Goal: Information Seeking & Learning: Find specific page/section

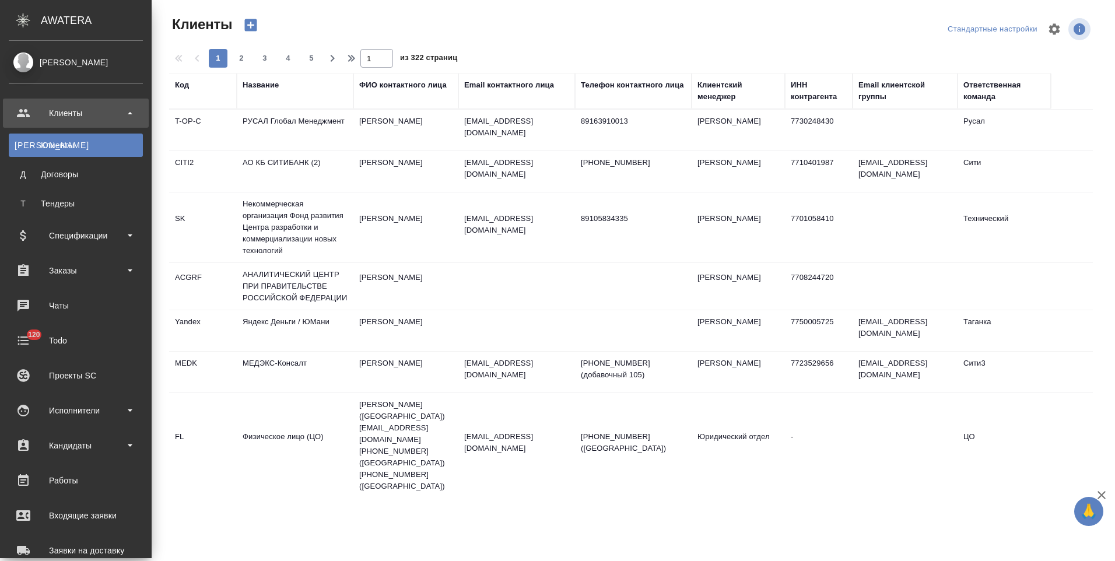
select select "RU"
click at [89, 238] on div "Спецификации" at bounding box center [76, 235] width 134 height 17
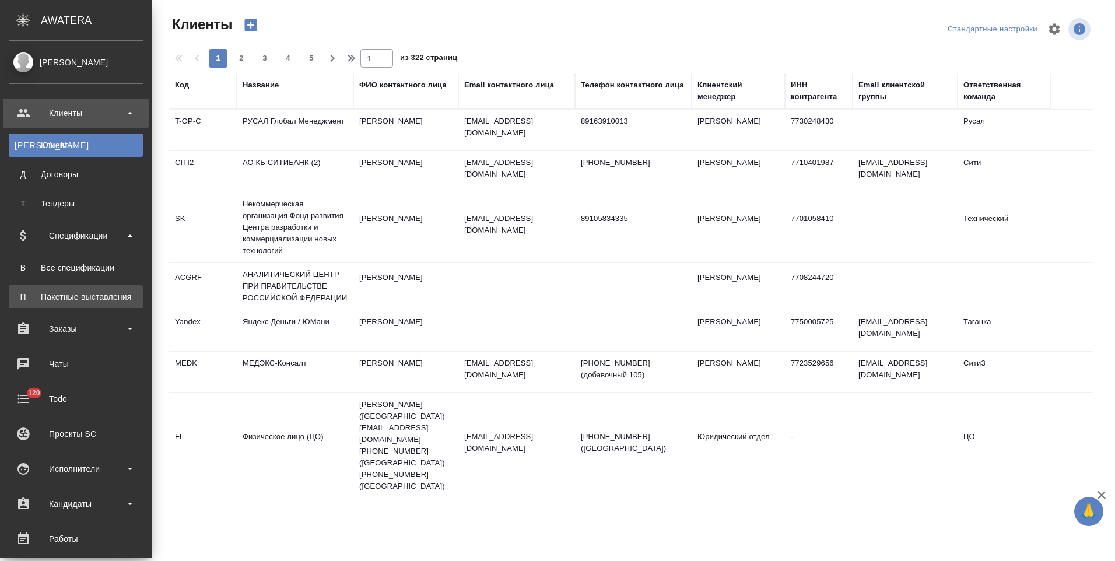
click at [106, 289] on link "П Пакетные выставления" at bounding box center [76, 296] width 134 height 23
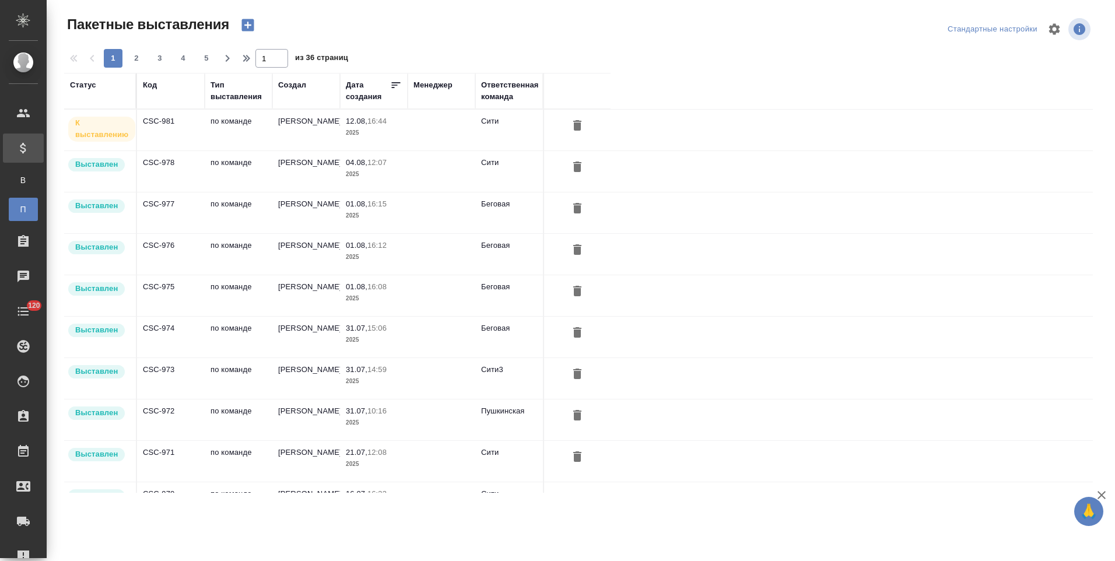
click at [257, 138] on td "по команде" at bounding box center [239, 130] width 68 height 41
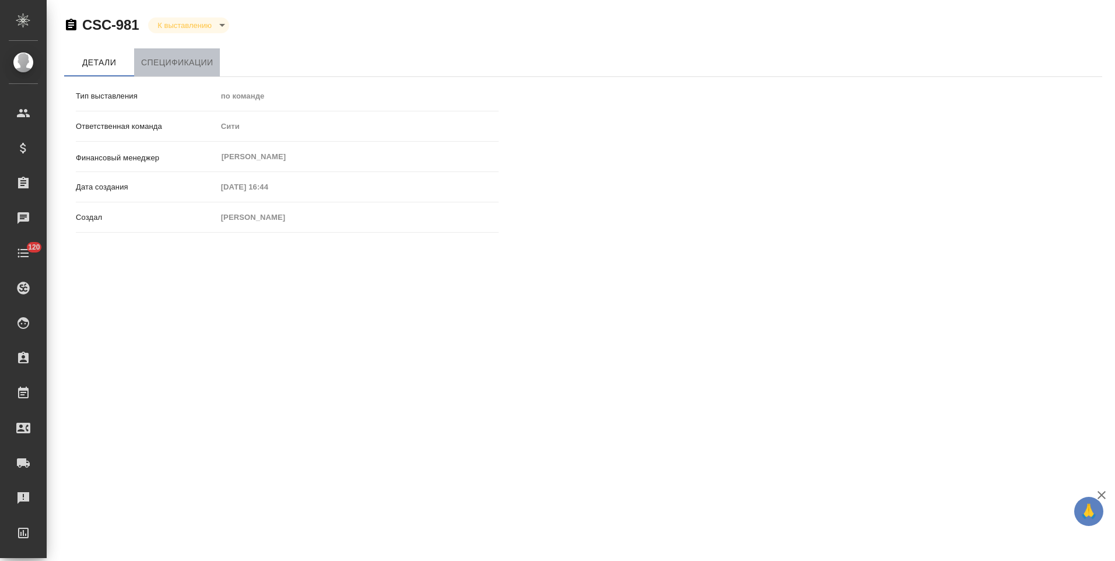
click at [193, 59] on span "Спецификации" at bounding box center [177, 62] width 72 height 15
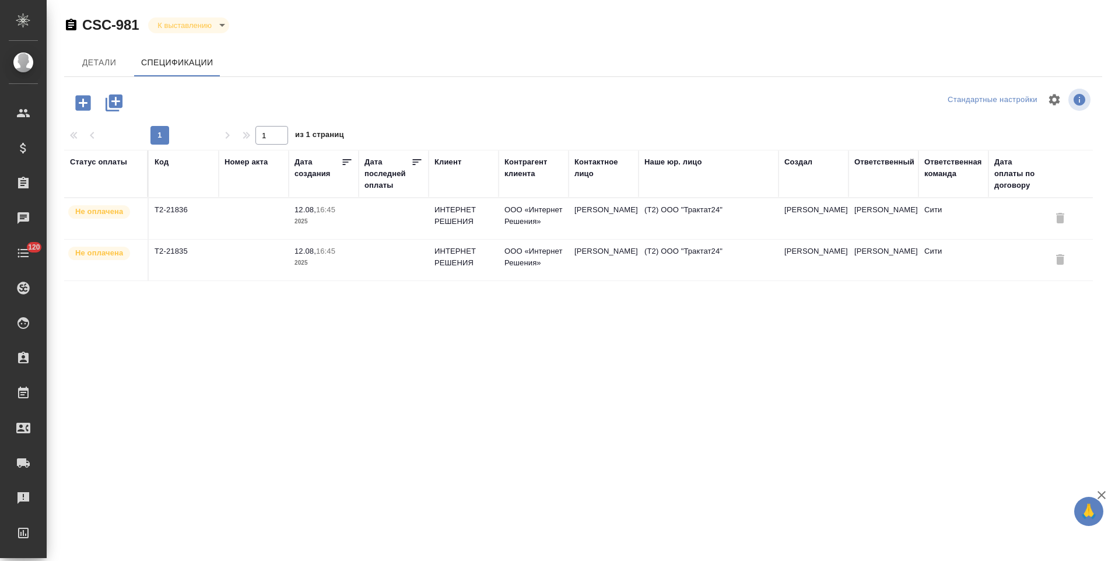
click at [73, 26] on icon "button" at bounding box center [71, 25] width 10 height 12
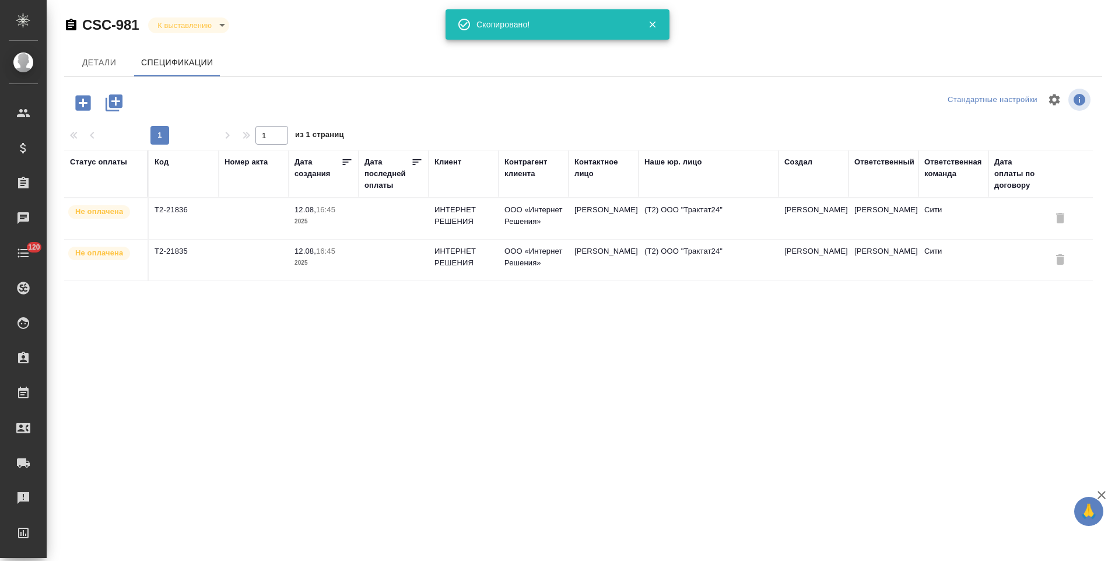
click at [268, 215] on td at bounding box center [254, 218] width 70 height 41
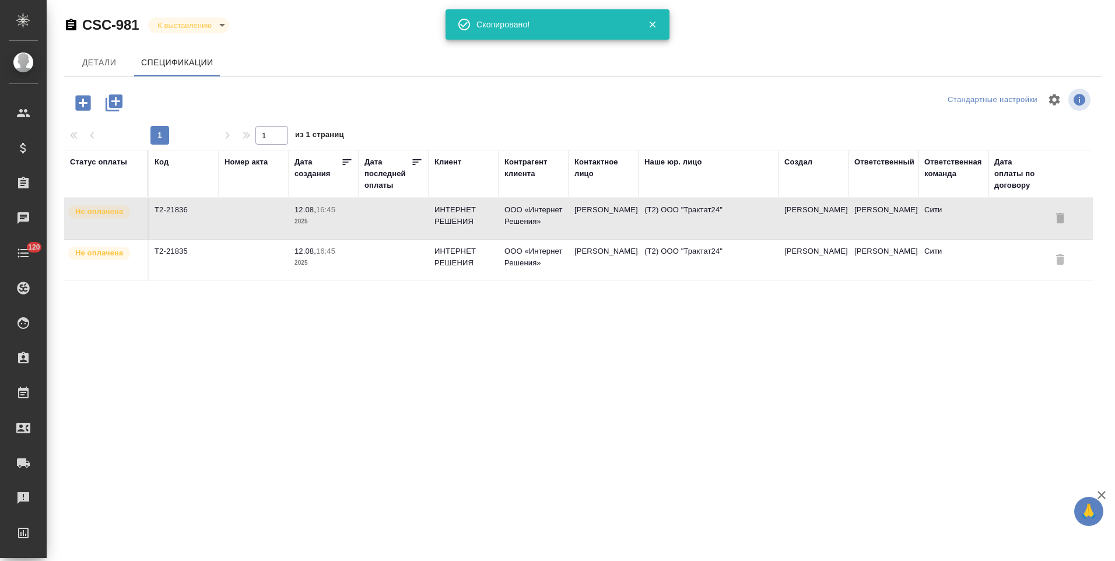
click at [322, 263] on p "2025" at bounding box center [323, 263] width 58 height 12
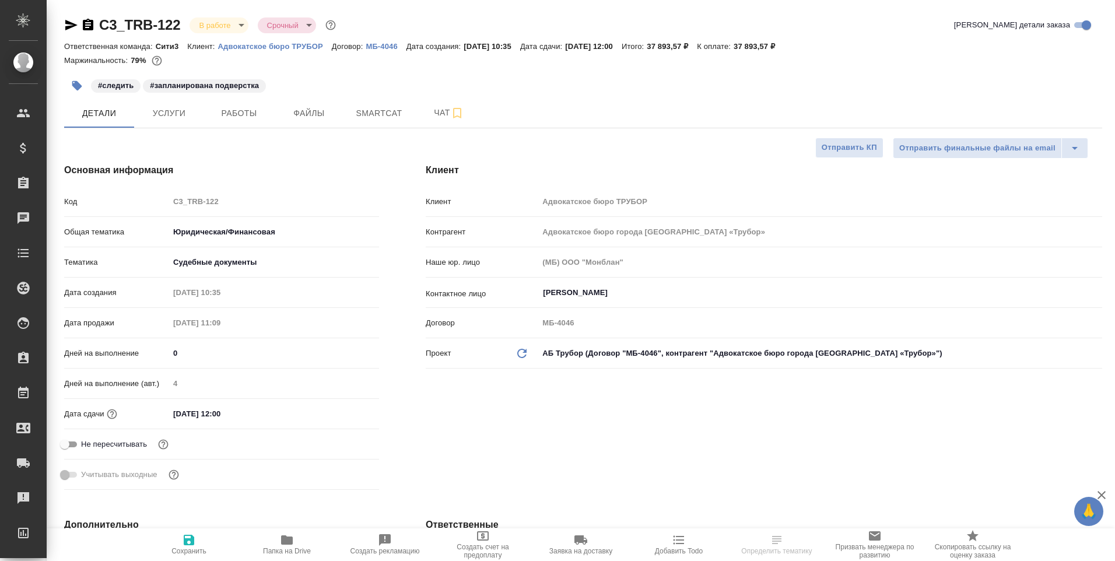
select select "RU"
type textarea "x"
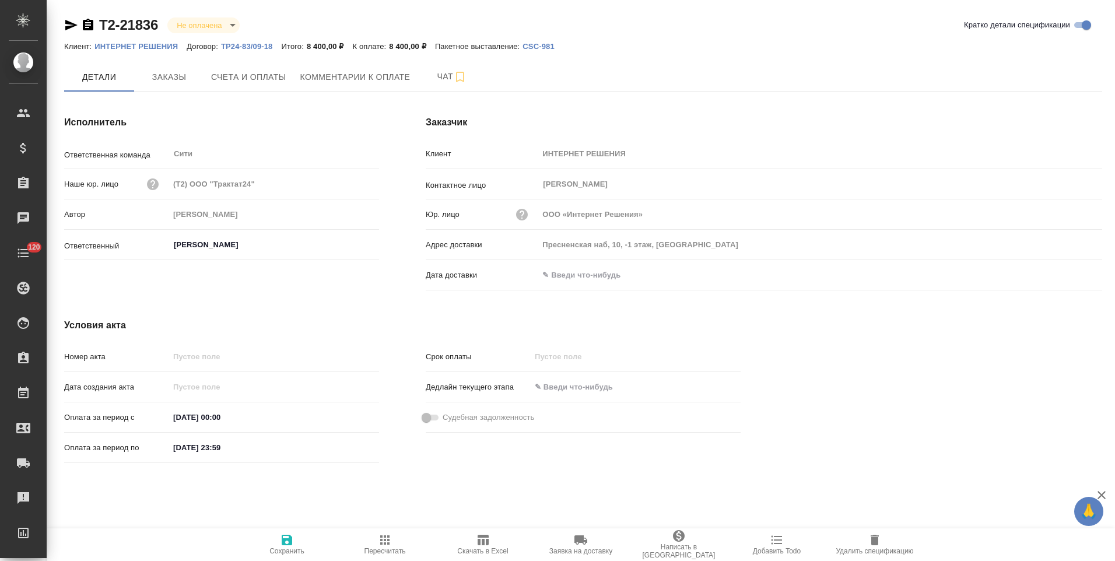
type input "Димитриева Юлия"
click at [262, 44] on p "ТР24-83/09-18" at bounding box center [251, 46] width 61 height 9
click at [227, 79] on span "Счета и оплаты" at bounding box center [248, 77] width 75 height 15
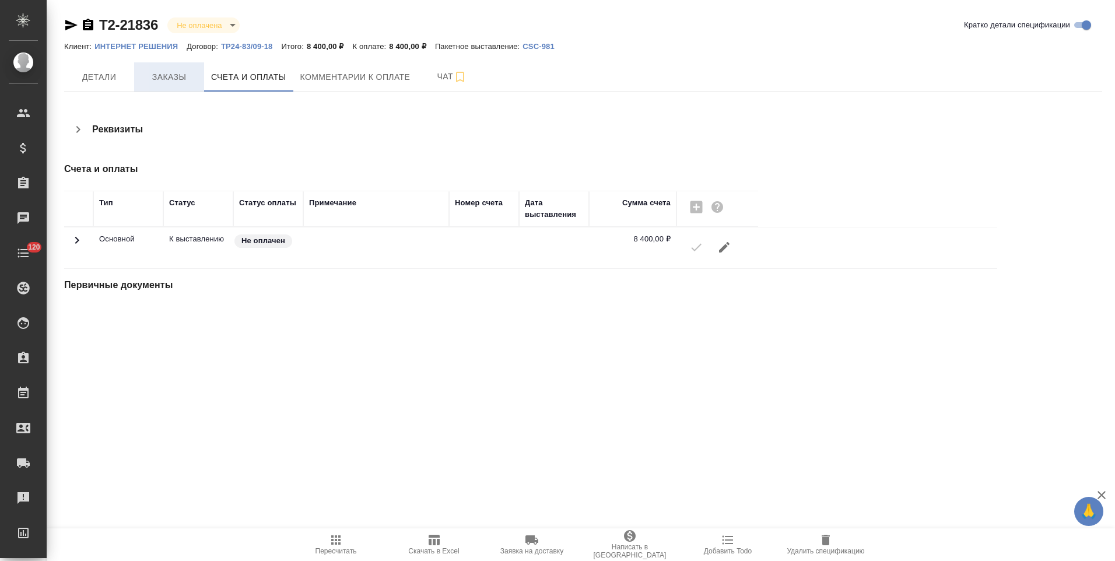
click at [180, 76] on span "Заказы" at bounding box center [169, 77] width 56 height 15
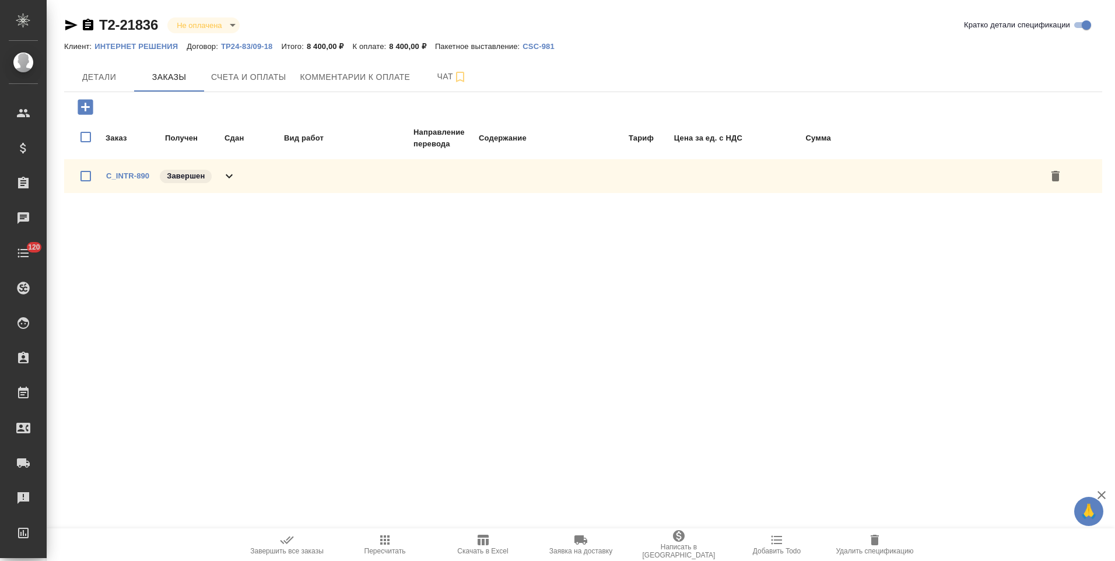
click at [253, 178] on div "C_INTR-890 Завершен" at bounding box center [583, 176] width 1038 height 34
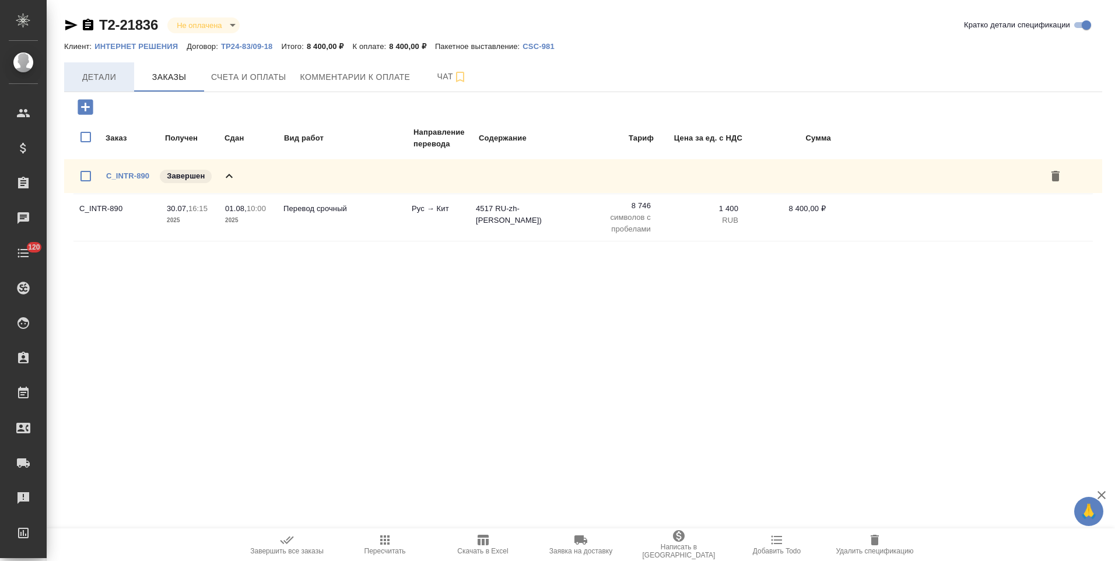
click at [110, 79] on span "Детали" at bounding box center [99, 77] width 56 height 15
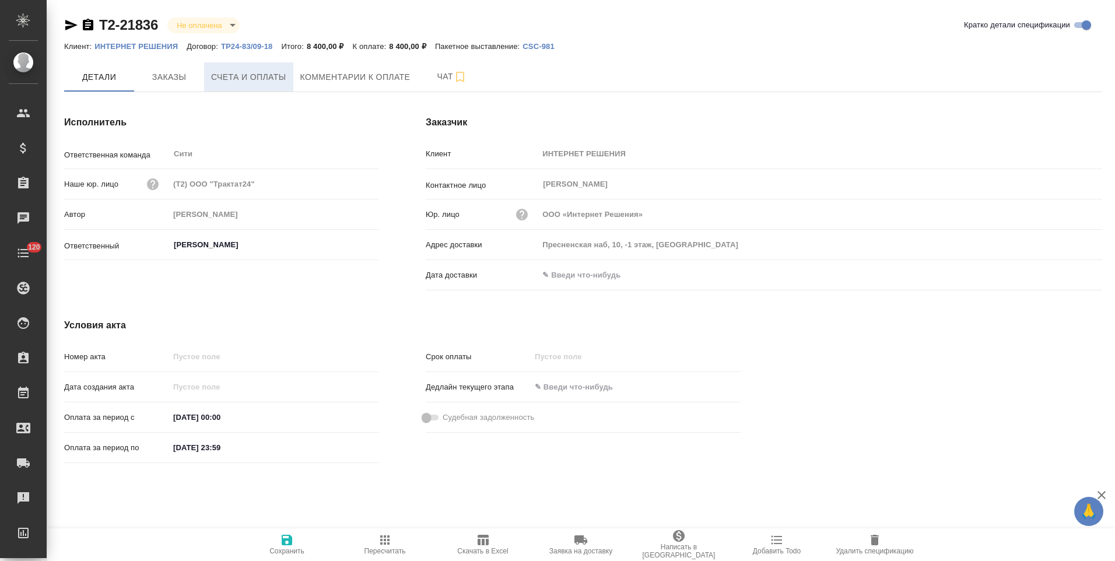
click at [229, 79] on span "Счета и оплаты" at bounding box center [248, 77] width 75 height 15
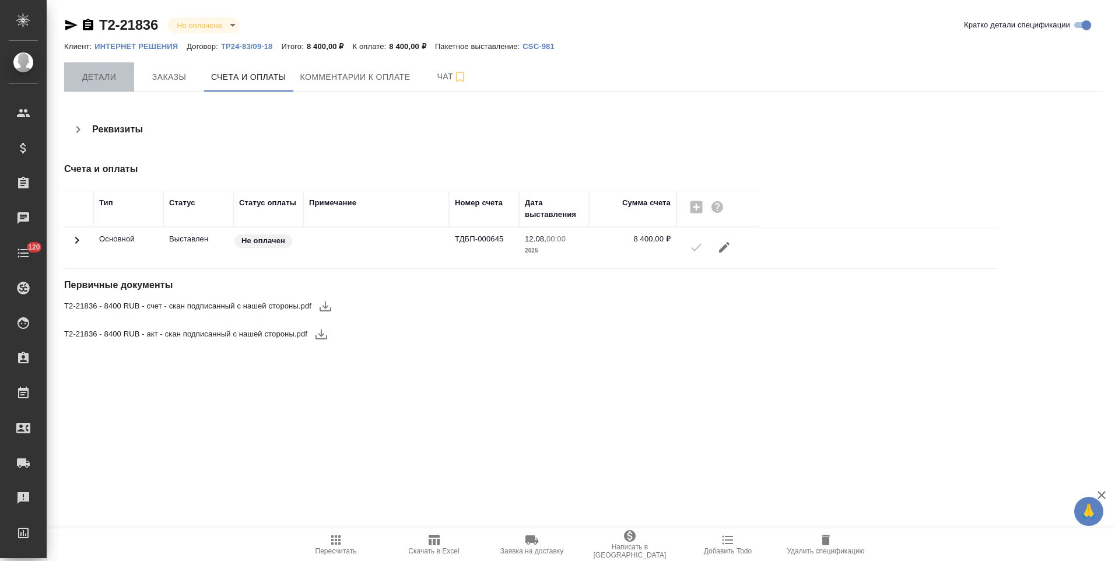
click at [103, 75] on span "Детали" at bounding box center [99, 77] width 56 height 15
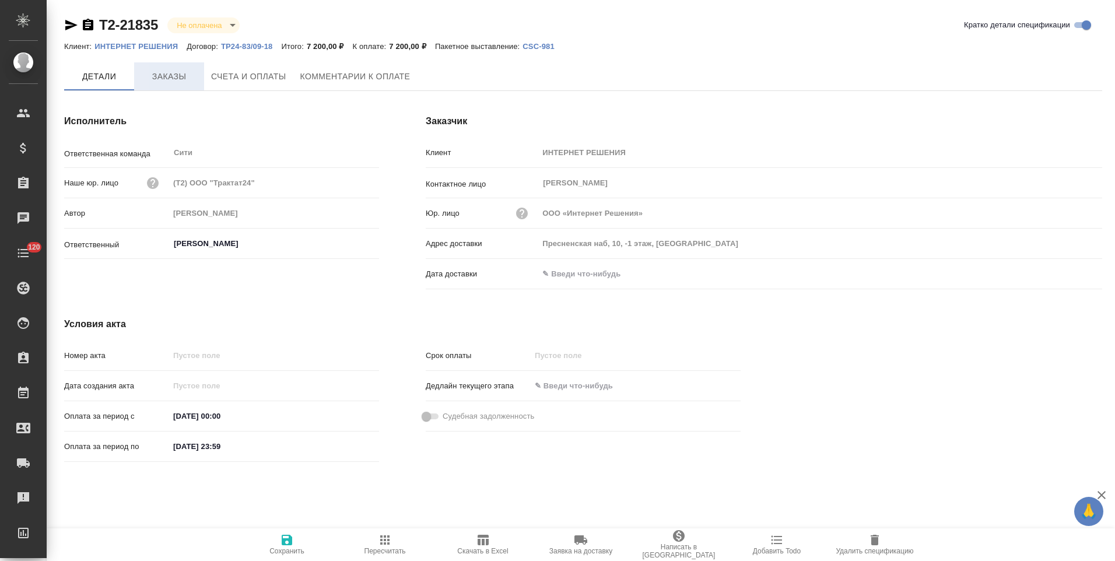
click at [162, 74] on span "Заказы" at bounding box center [169, 76] width 56 height 15
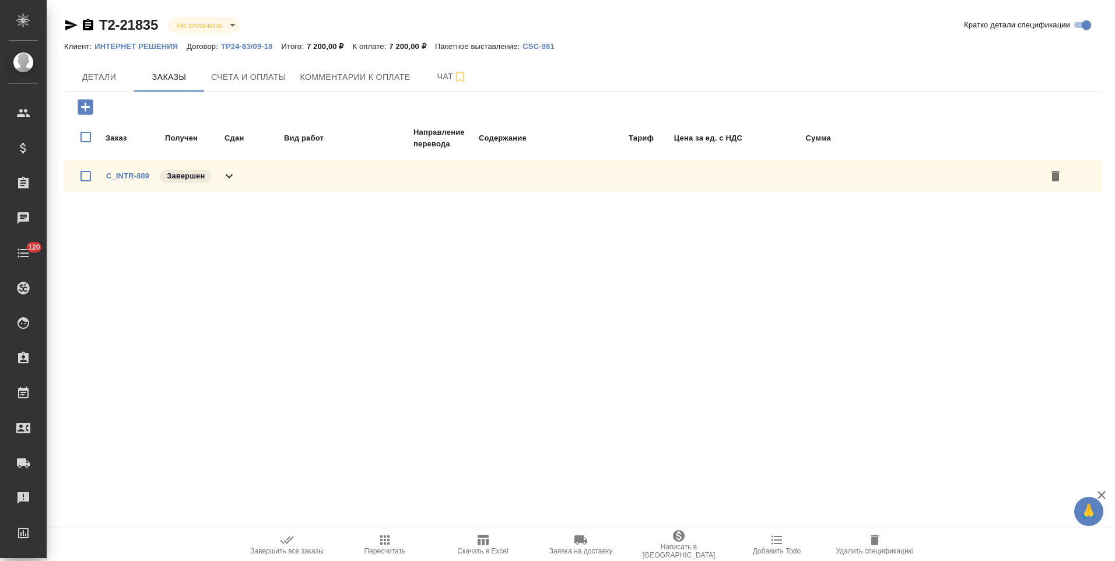
click at [228, 174] on icon at bounding box center [229, 176] width 14 height 14
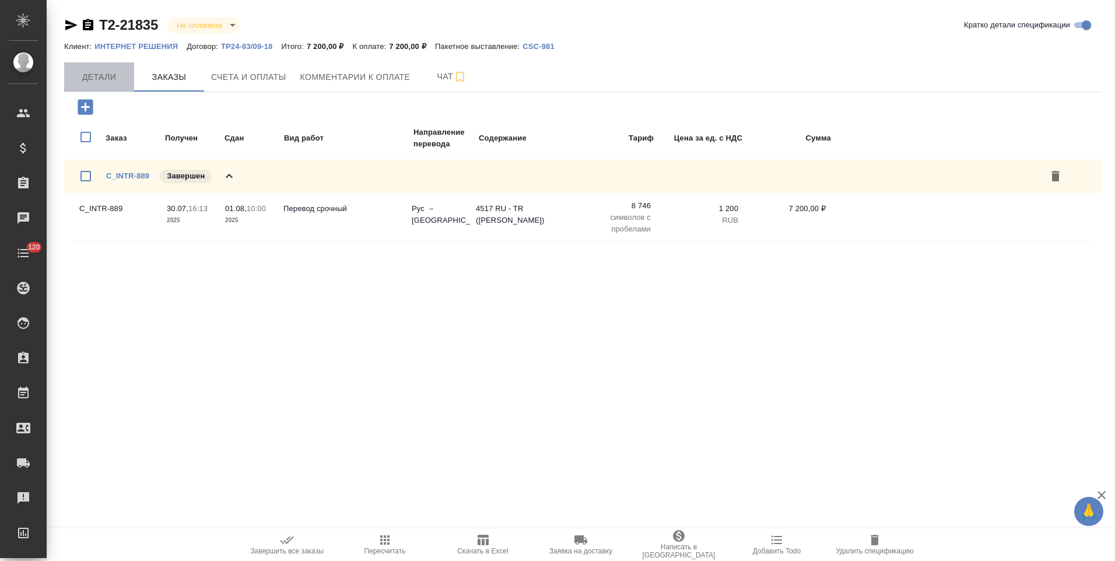
click at [109, 80] on span "Детали" at bounding box center [99, 77] width 56 height 15
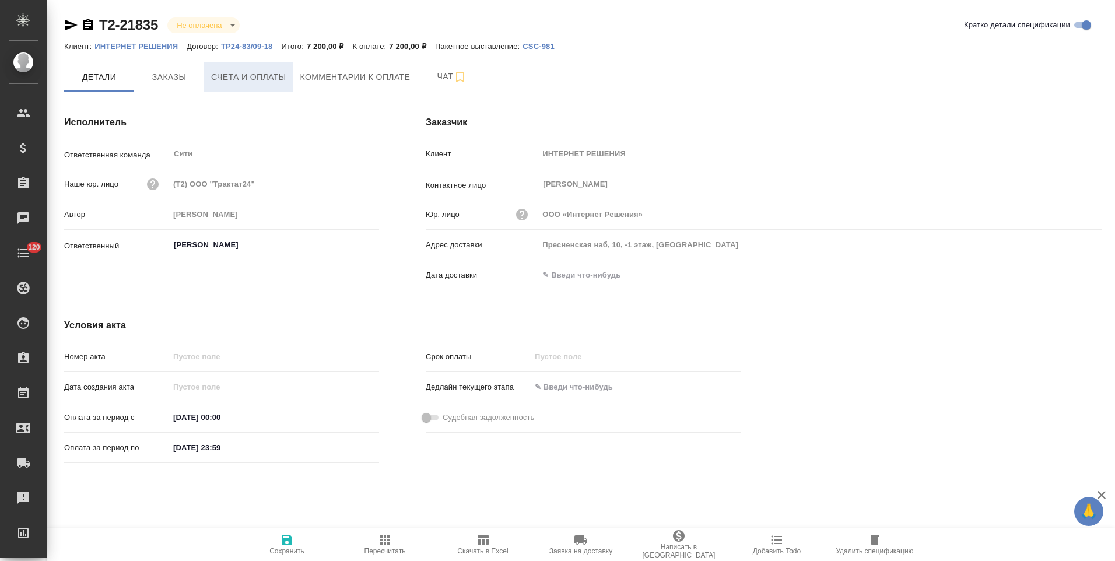
click at [238, 78] on span "Счета и оплаты" at bounding box center [248, 77] width 75 height 15
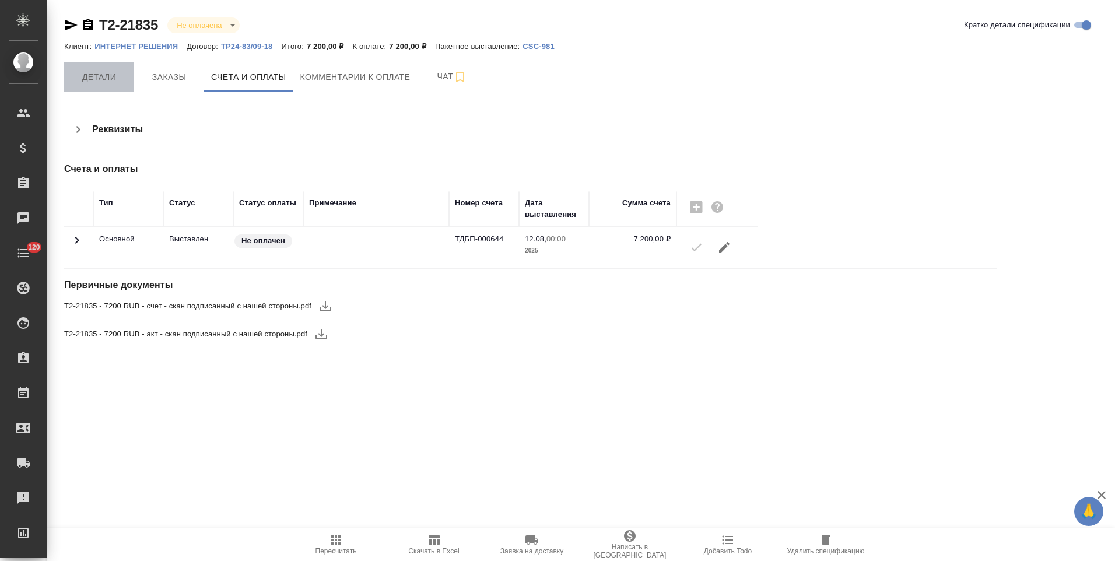
click at [113, 74] on span "Детали" at bounding box center [99, 77] width 56 height 15
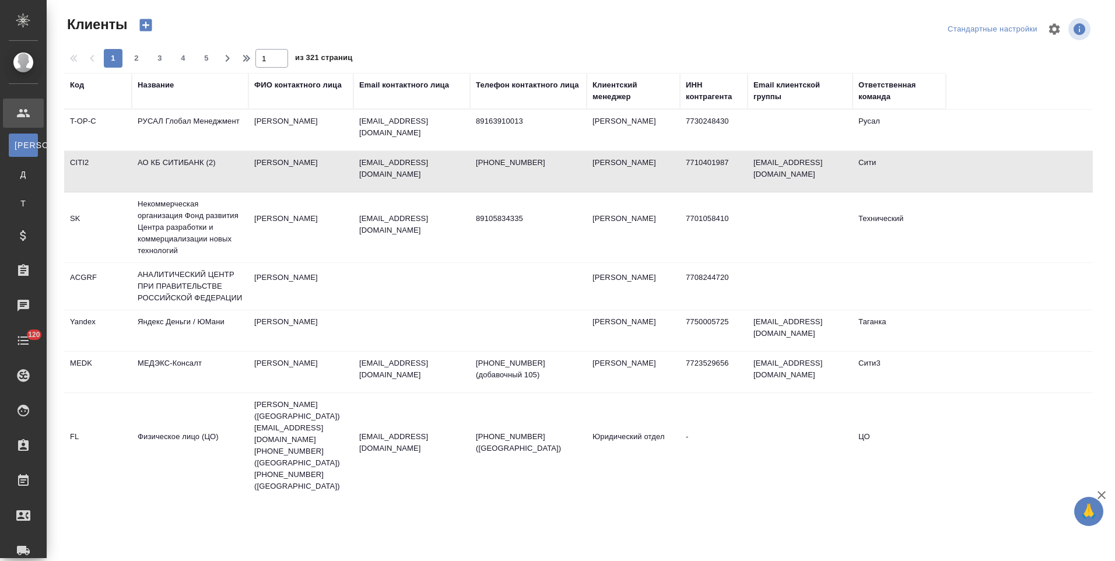
select select "RU"
click at [156, 86] on div "Название" at bounding box center [156, 85] width 36 height 12
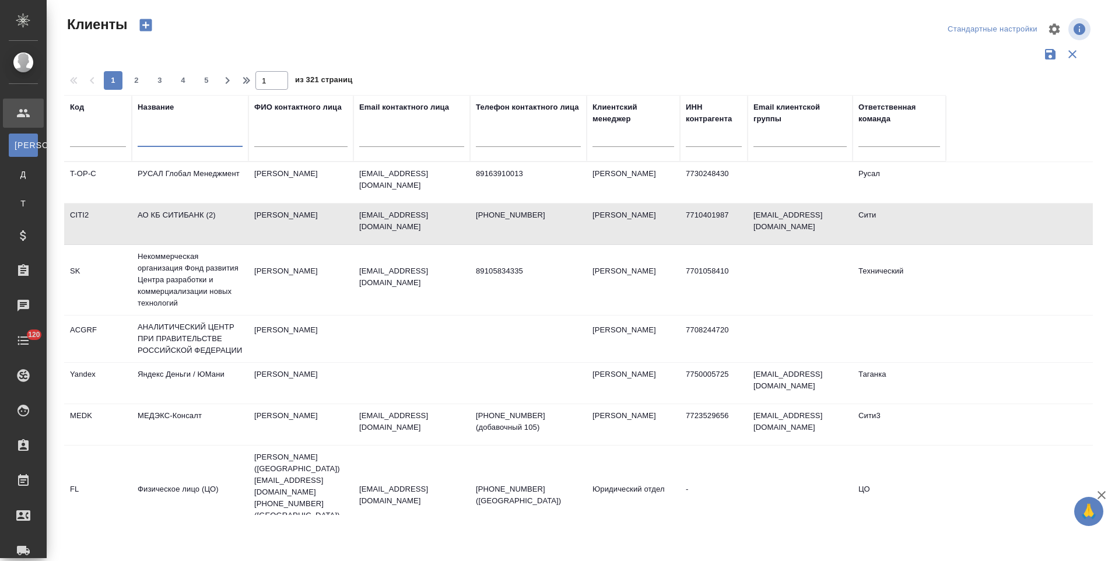
click at [170, 136] on input "text" at bounding box center [190, 139] width 105 height 15
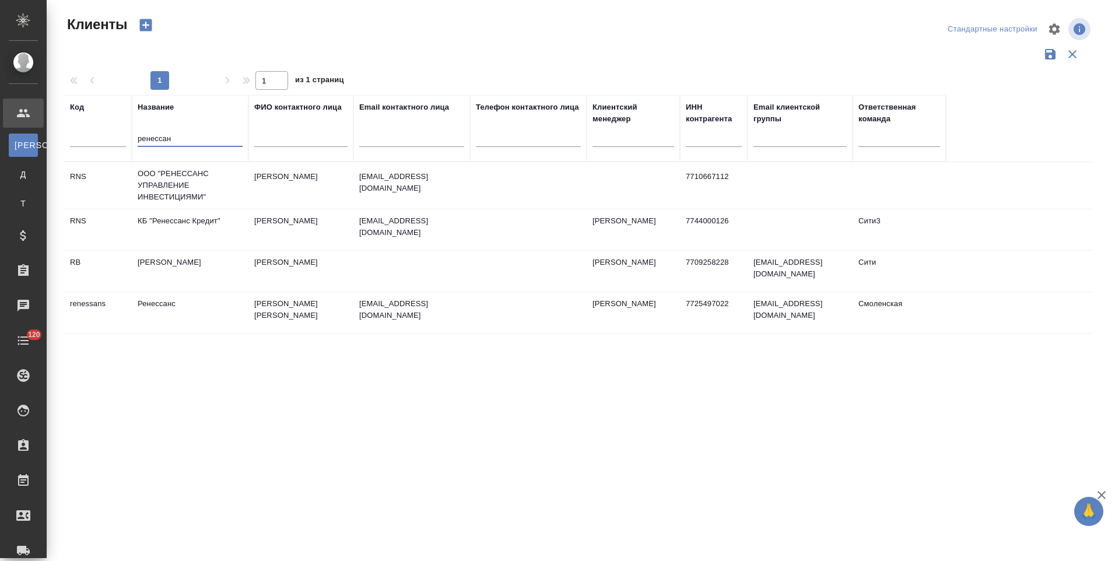
click at [222, 209] on td "Ренессанс" at bounding box center [190, 185] width 117 height 47
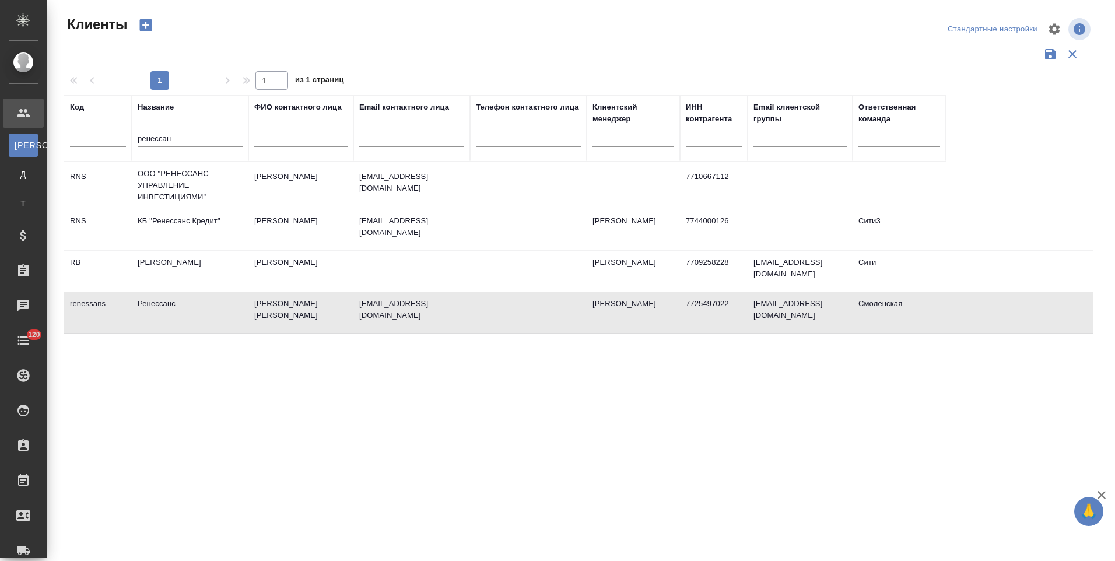
click at [222, 209] on td "Ренессанс" at bounding box center [190, 185] width 117 height 47
drag, startPoint x: 187, startPoint y: 140, endPoint x: 114, endPoint y: 137, distance: 72.4
click at [114, 137] on tr "Код Название ренессан ФИО контактного лица Email контактного лица Телефон конта…" at bounding box center [505, 128] width 882 height 66
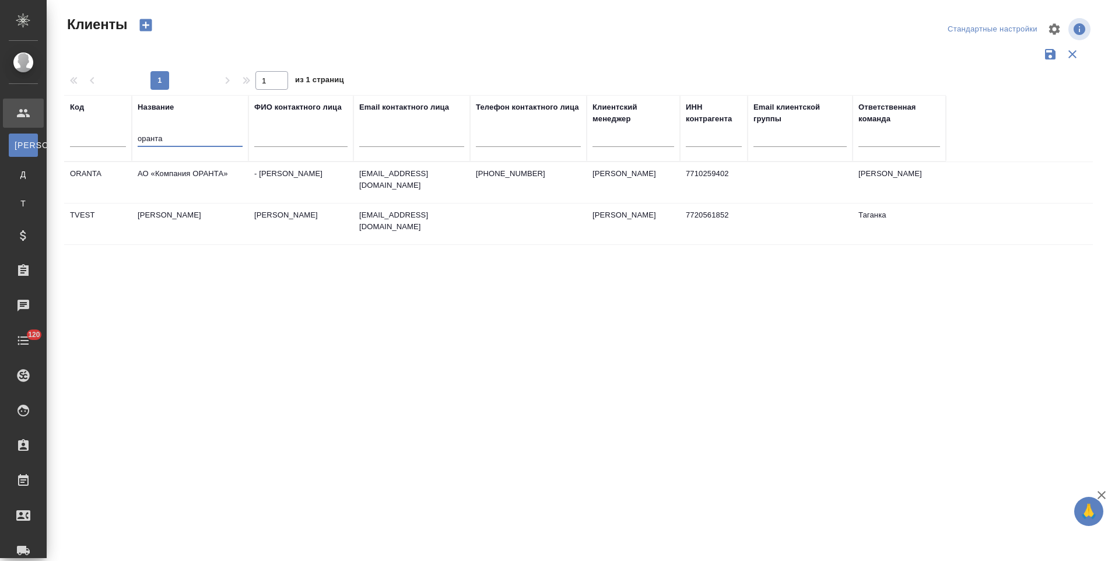
type input "оранта"
click at [176, 177] on td "АО «Компания ОРАНТА»" at bounding box center [190, 182] width 117 height 41
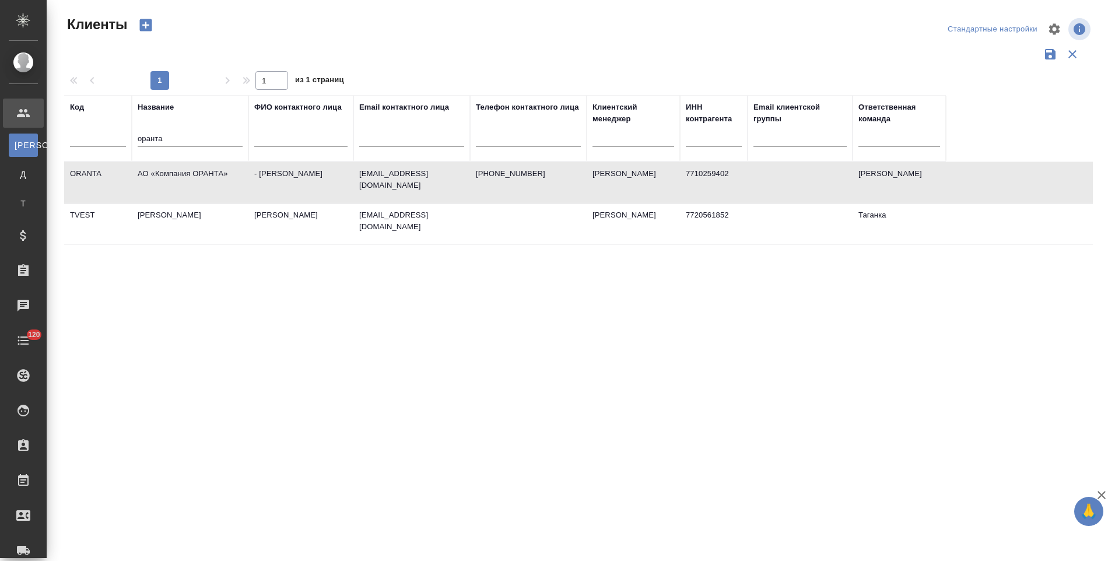
click at [176, 177] on td "АО «Компания ОРАНТА»" at bounding box center [190, 182] width 117 height 41
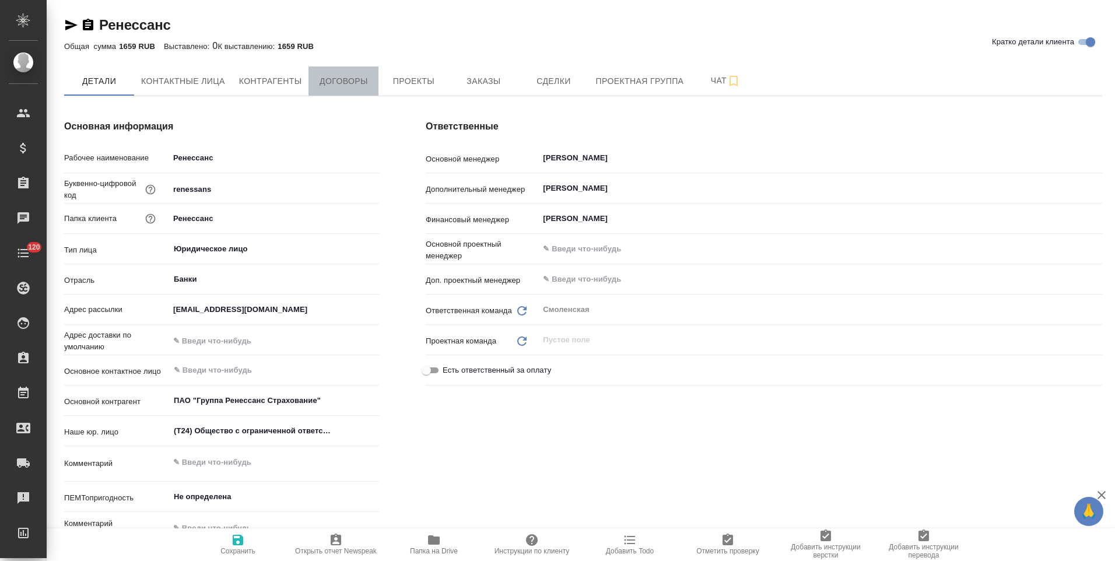
click at [359, 94] on button "Договоры" at bounding box center [343, 80] width 70 height 29
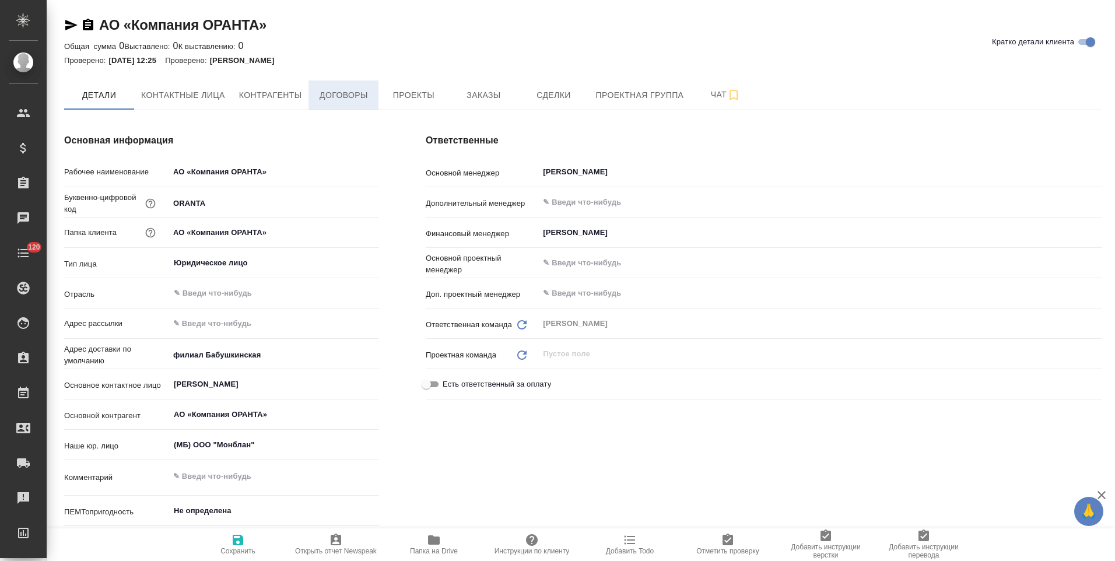
click at [336, 97] on span "Договоры" at bounding box center [343, 95] width 56 height 15
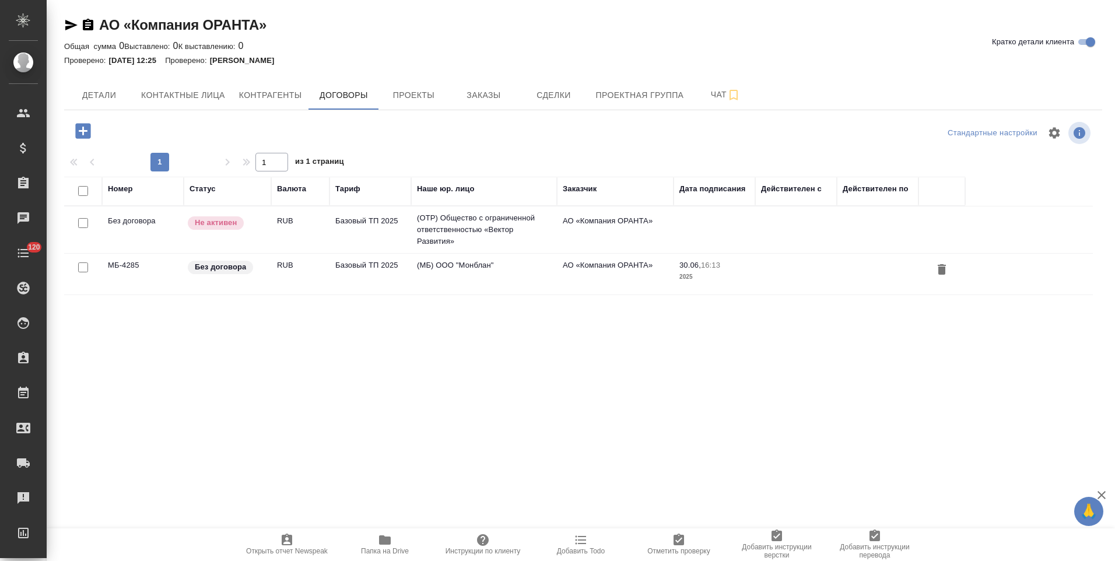
click at [473, 253] on td "(МБ) ООО "Монблан"" at bounding box center [484, 229] width 146 height 47
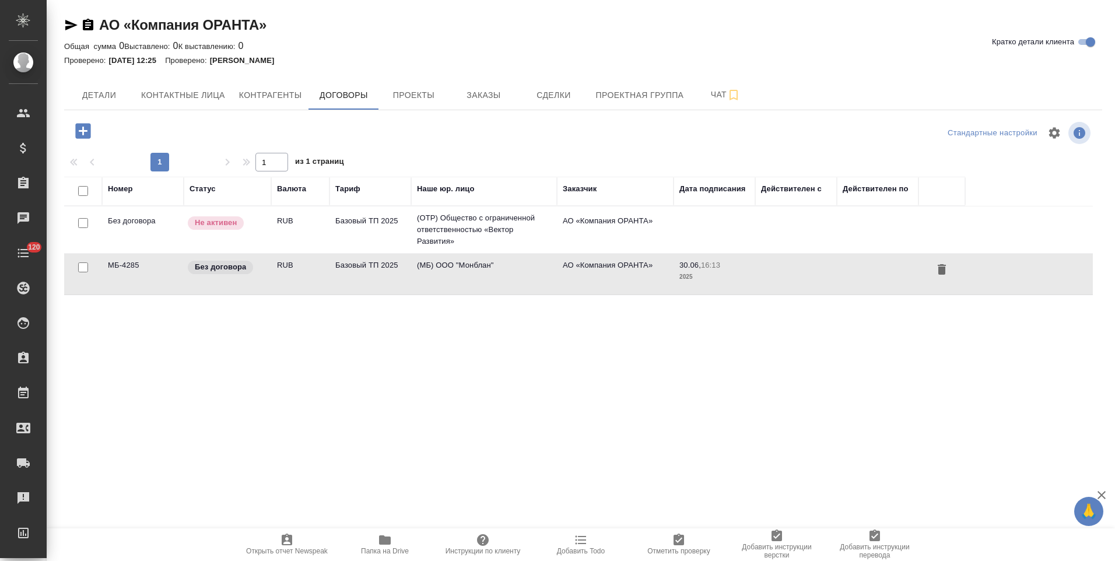
click at [473, 253] on td "(МБ) ООО "Монблан"" at bounding box center [484, 229] width 146 height 47
